Goal: Task Accomplishment & Management: Manage account settings

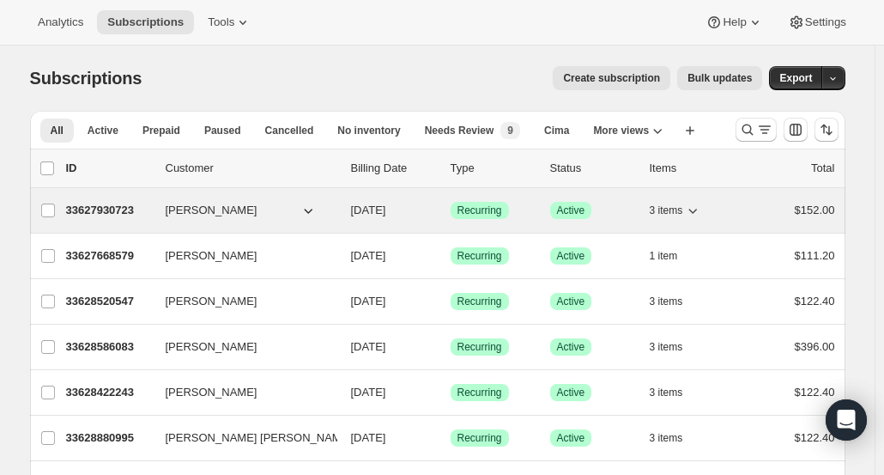
click at [740, 202] on div "33627930723 Meianna Oeser 10/01/2025 Success Recurring Success Active 3 items $…" at bounding box center [450, 210] width 769 height 24
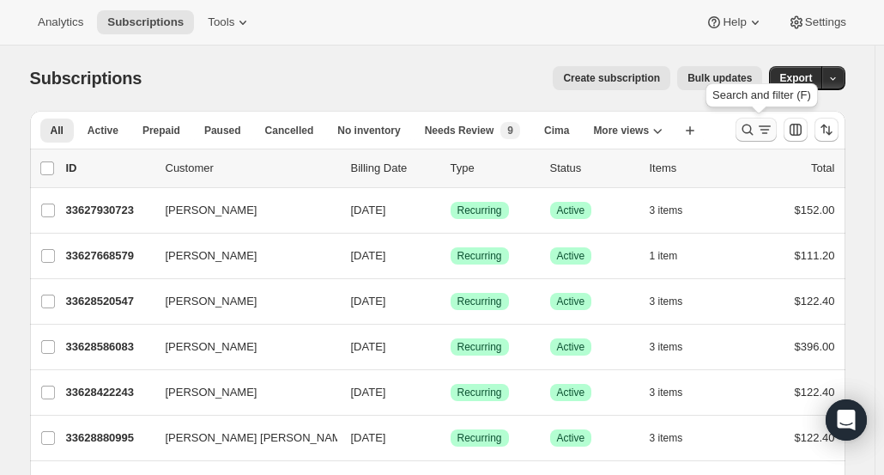
click at [753, 128] on icon "Search and filter results" at bounding box center [747, 129] width 11 height 11
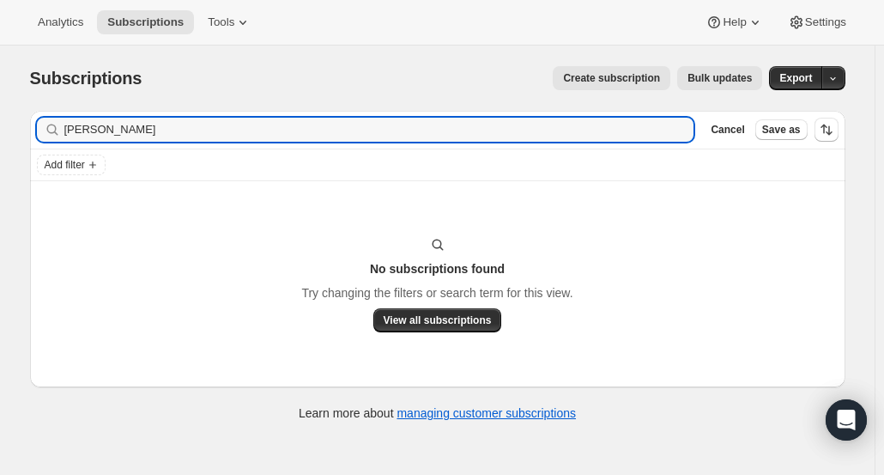
drag, startPoint x: 122, startPoint y: 130, endPoint x: 52, endPoint y: 132, distance: 69.6
click at [52, 132] on div "Kara Dunn Clear" at bounding box center [366, 130] width 658 height 24
type input "Kara Dunn"
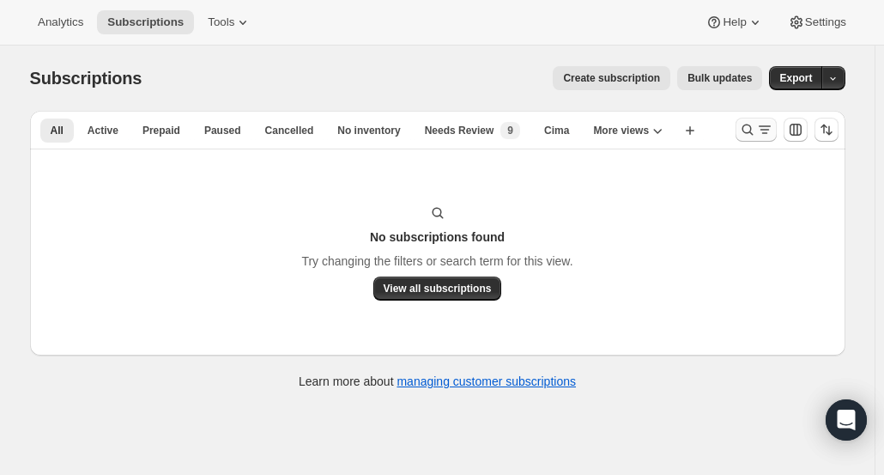
click at [747, 131] on icon "Search and filter results" at bounding box center [747, 129] width 17 height 17
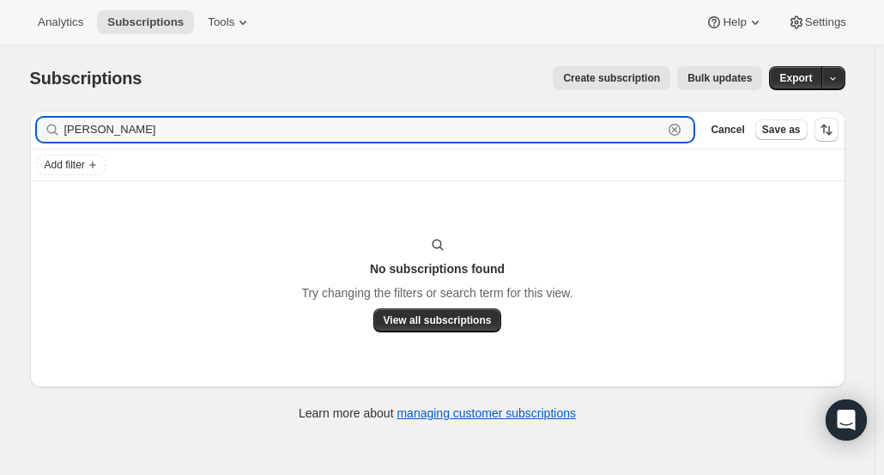
click at [682, 130] on icon "button" at bounding box center [674, 129] width 17 height 17
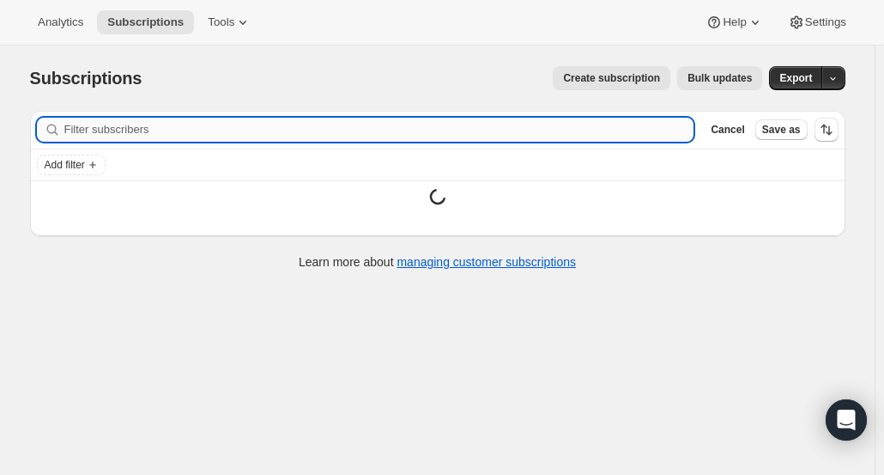
paste input "kara@retrocellars.com"
type input "kara@retrocellars.com"
click at [682, 130] on icon "button" at bounding box center [674, 129] width 17 height 17
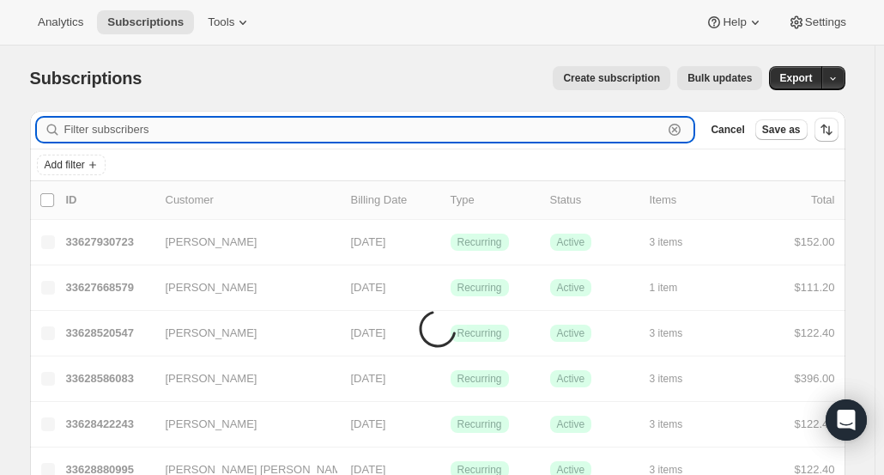
type input "kara@retrocellars.com"
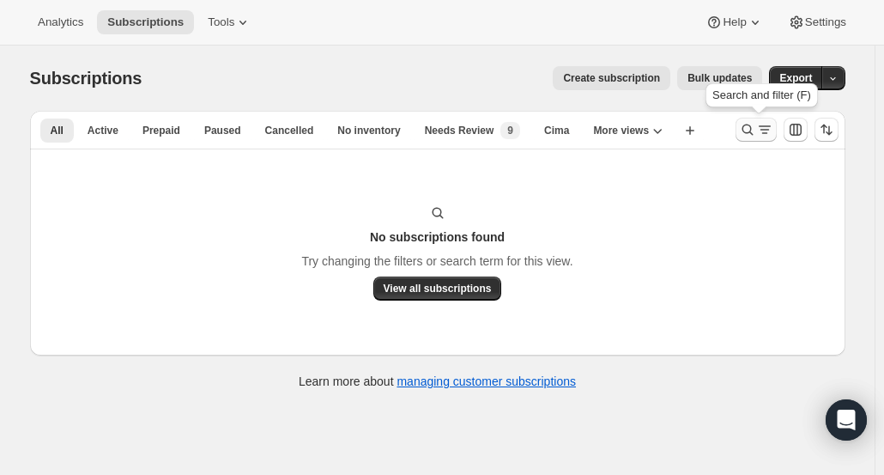
click at [755, 134] on icon "Search and filter results" at bounding box center [747, 129] width 17 height 17
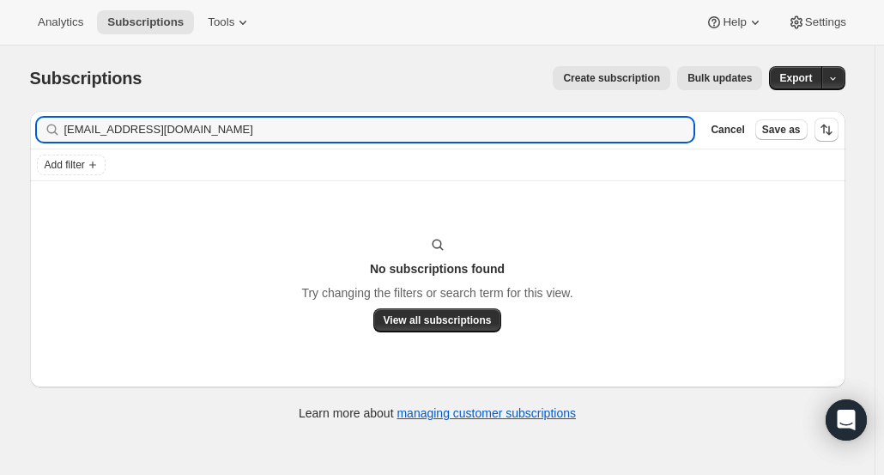
click at [751, 134] on button "Cancel" at bounding box center [727, 129] width 47 height 21
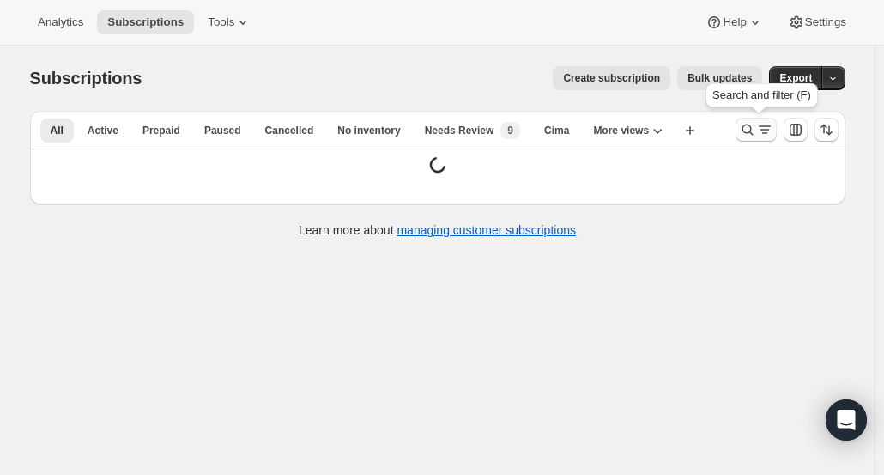
click at [761, 127] on icon "Search and filter results" at bounding box center [764, 129] width 17 height 17
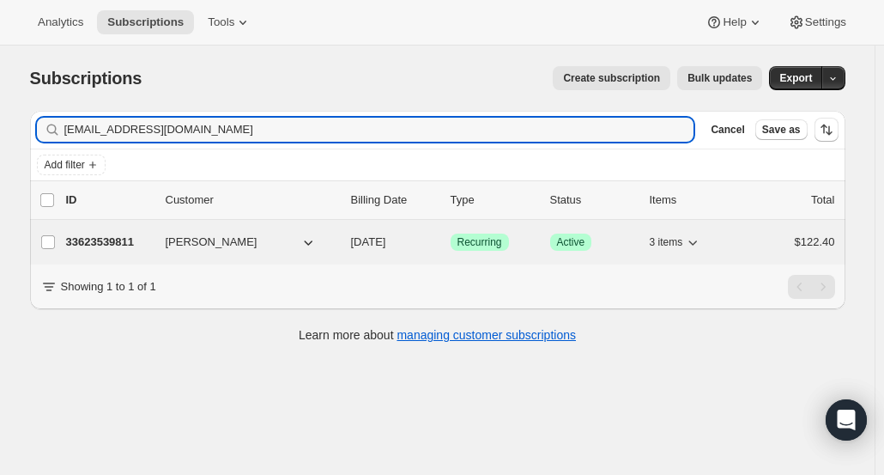
type input "[EMAIL_ADDRESS][DOMAIN_NAME]"
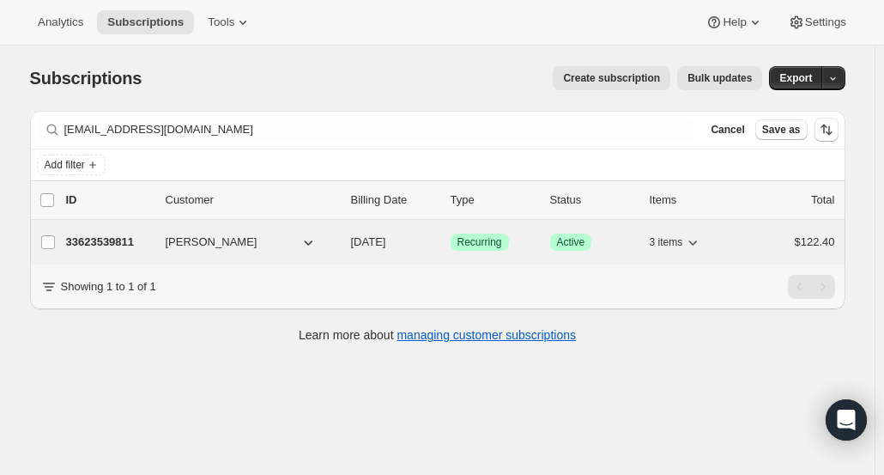
click at [120, 242] on p "33623539811" at bounding box center [109, 242] width 86 height 17
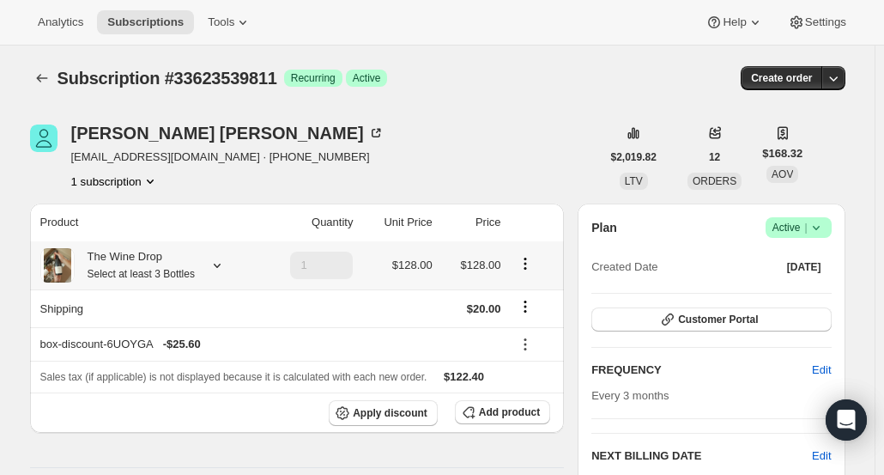
click at [187, 263] on div "The Wine Drop Select at least 3 Bottles" at bounding box center [135, 265] width 120 height 34
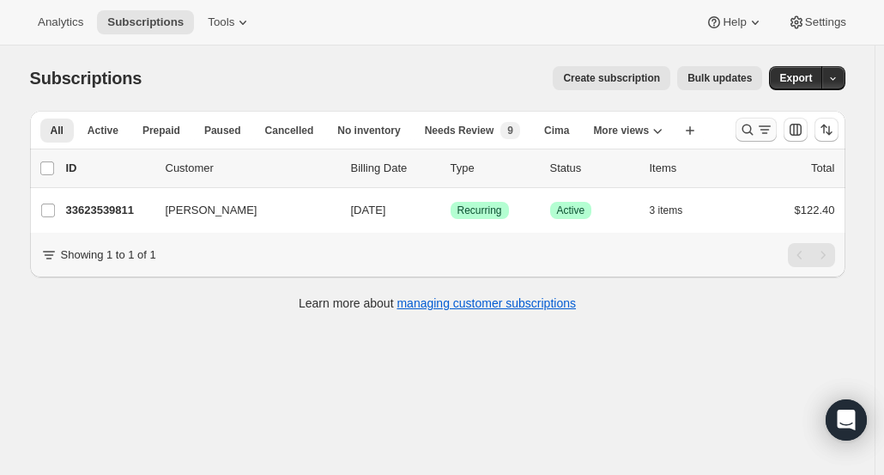
click at [754, 133] on icon "Search and filter results" at bounding box center [747, 129] width 17 height 17
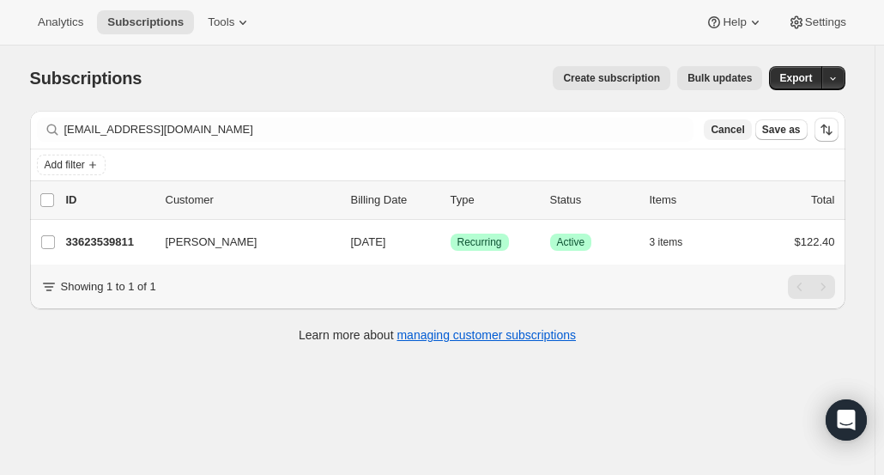
click at [744, 131] on span "Cancel" at bounding box center [727, 130] width 33 height 14
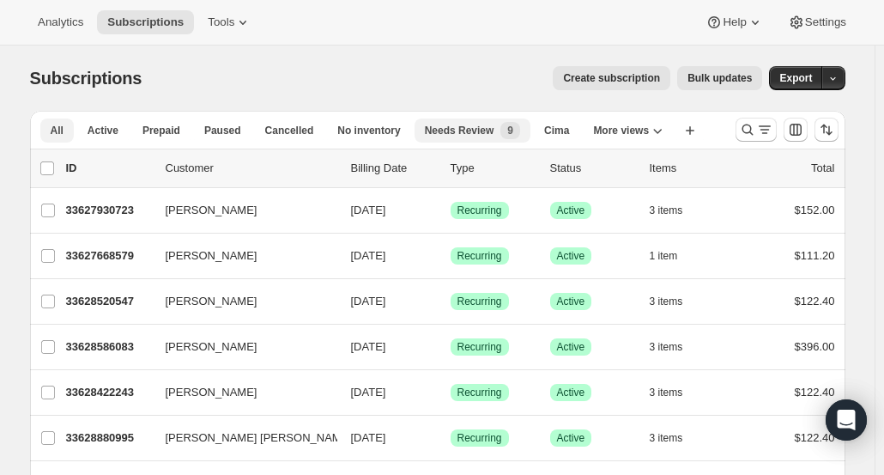
click at [451, 133] on span "Needs Review" at bounding box center [460, 131] width 70 height 14
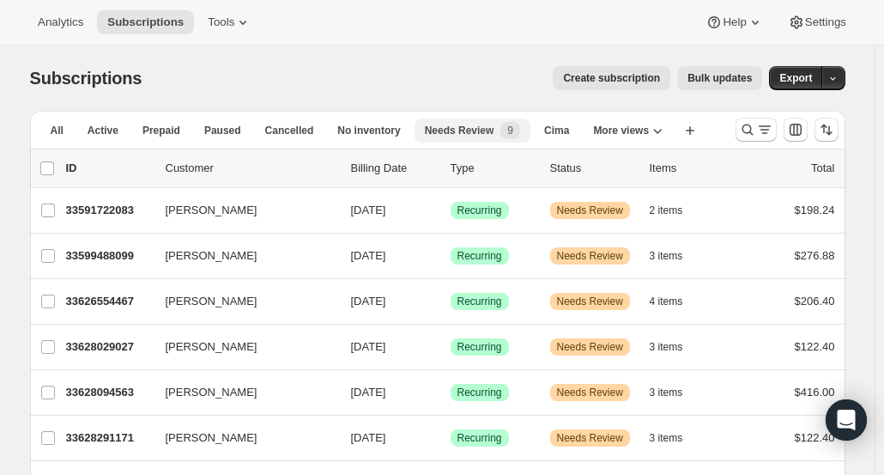
click at [451, 133] on span "Needs Review" at bounding box center [460, 131] width 70 height 14
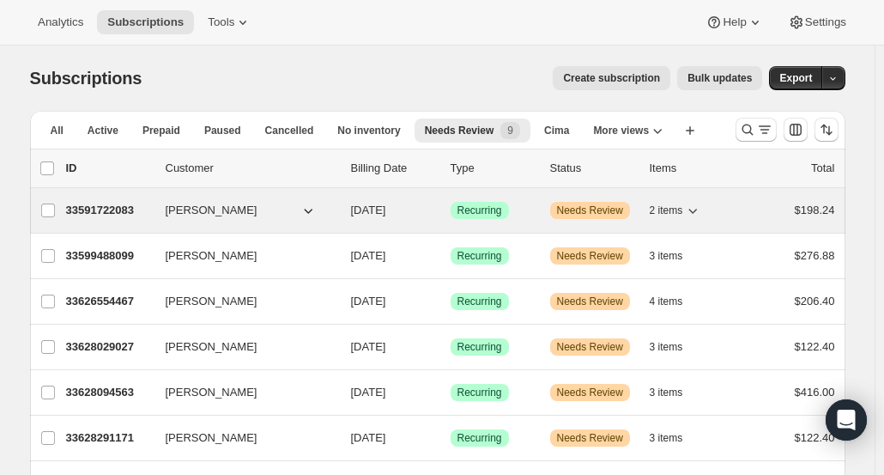
click at [108, 211] on p "33591722083" at bounding box center [109, 210] width 86 height 17
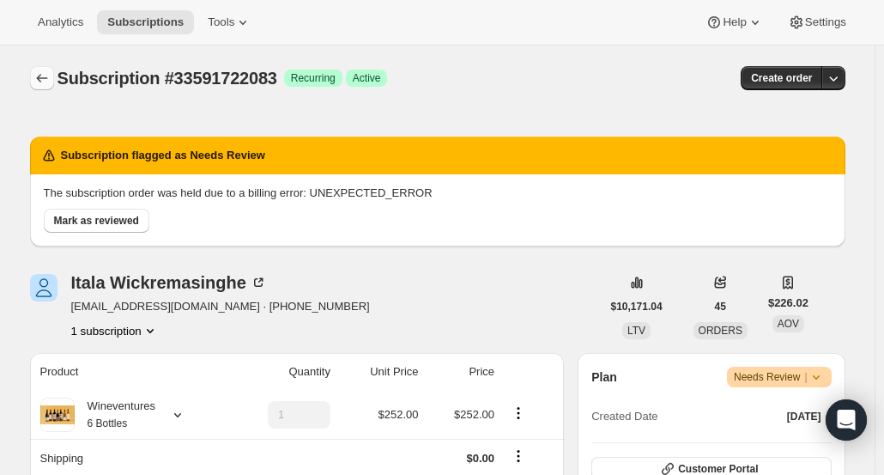
click at [45, 80] on icon "Subscriptions" at bounding box center [41, 78] width 17 height 17
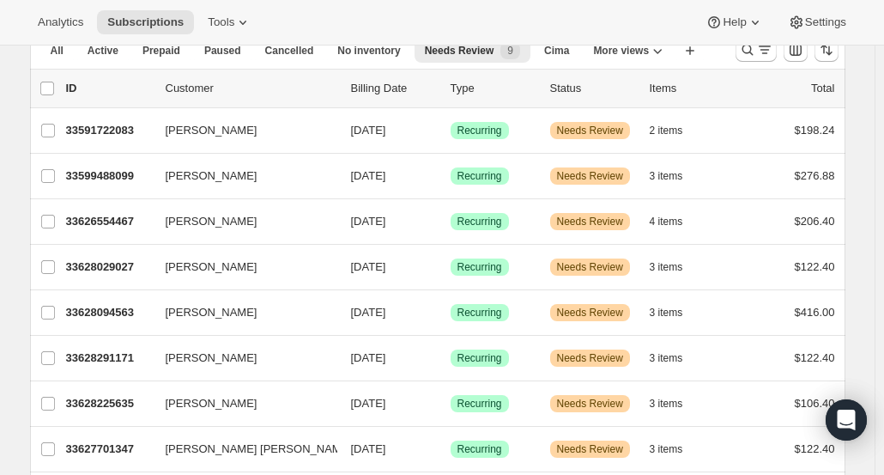
scroll to position [81, 0]
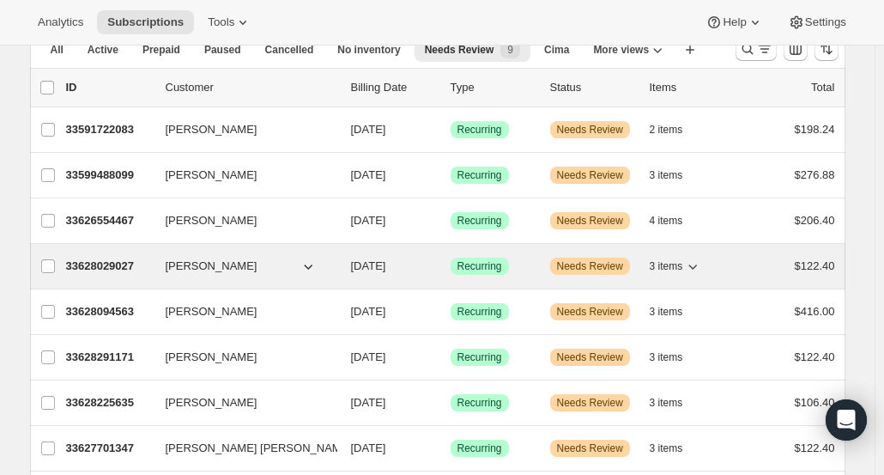
click at [117, 270] on p "33628029027" at bounding box center [109, 266] width 86 height 17
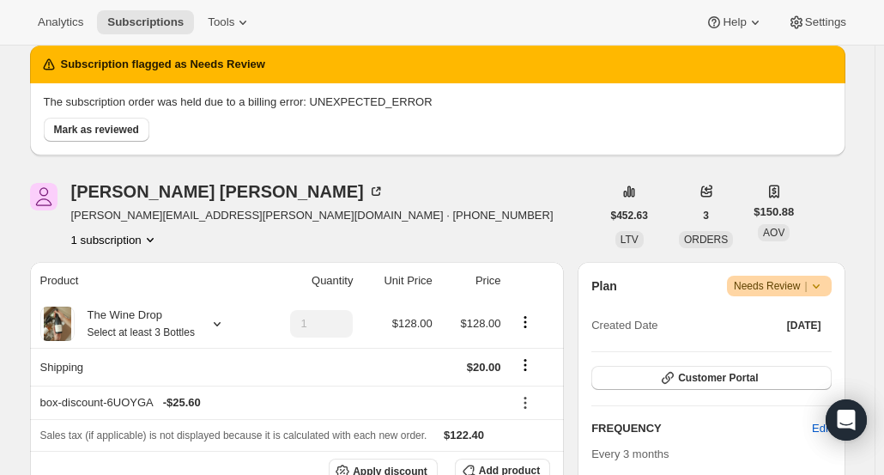
scroll to position [93, 0]
